Goal: Task Accomplishment & Management: Complete application form

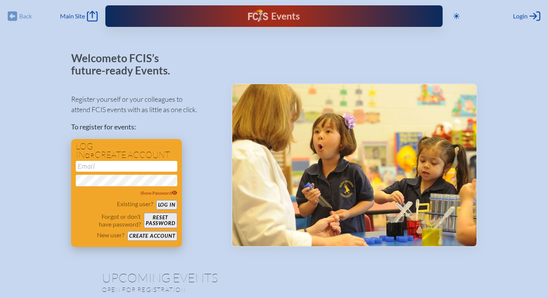
click at [99, 165] on input "email" at bounding box center [126, 166] width 101 height 11
type input "[EMAIL_ADDRESS][DOMAIN_NAME]"
click at [171, 205] on button "Log in" at bounding box center [166, 205] width 21 height 10
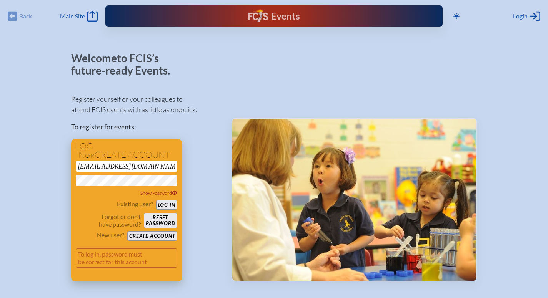
click at [173, 203] on button "Log in" at bounding box center [166, 205] width 21 height 10
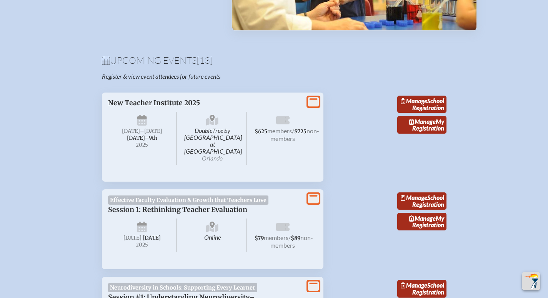
scroll to position [314, 0]
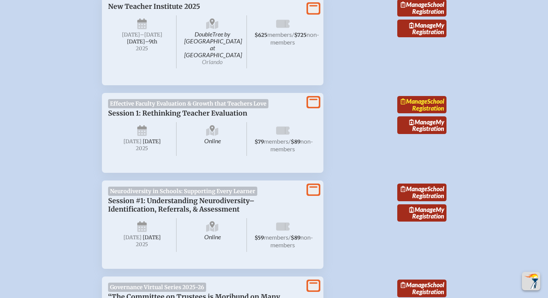
click at [426, 101] on link "Manage School Registration" at bounding box center [421, 105] width 49 height 18
